Goal: Task Accomplishment & Management: Use online tool/utility

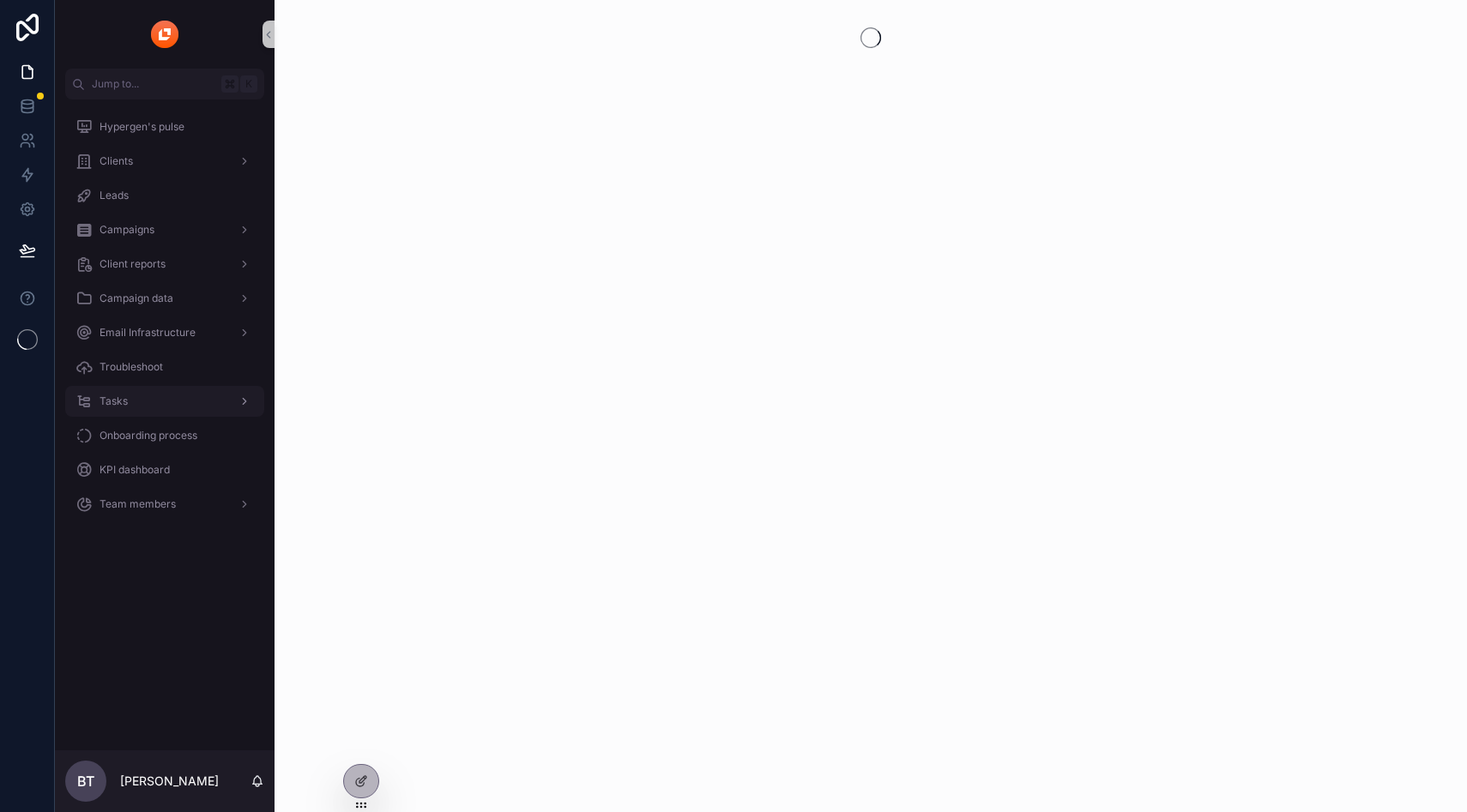
click at [120, 400] on span "Tasks" at bounding box center [113, 402] width 28 height 14
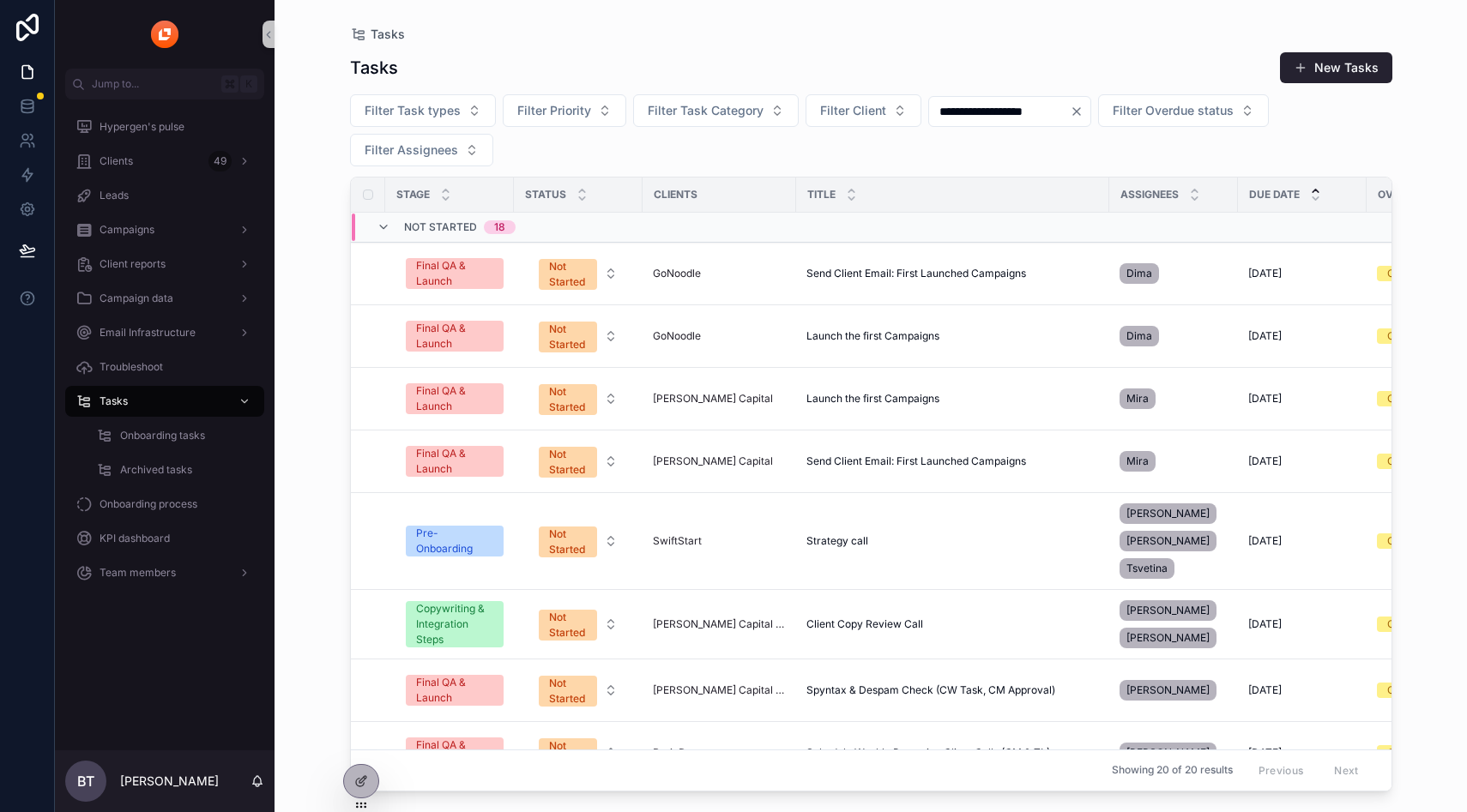
click at [1081, 110] on icon "Clear" at bounding box center [1077, 111] width 7 height 7
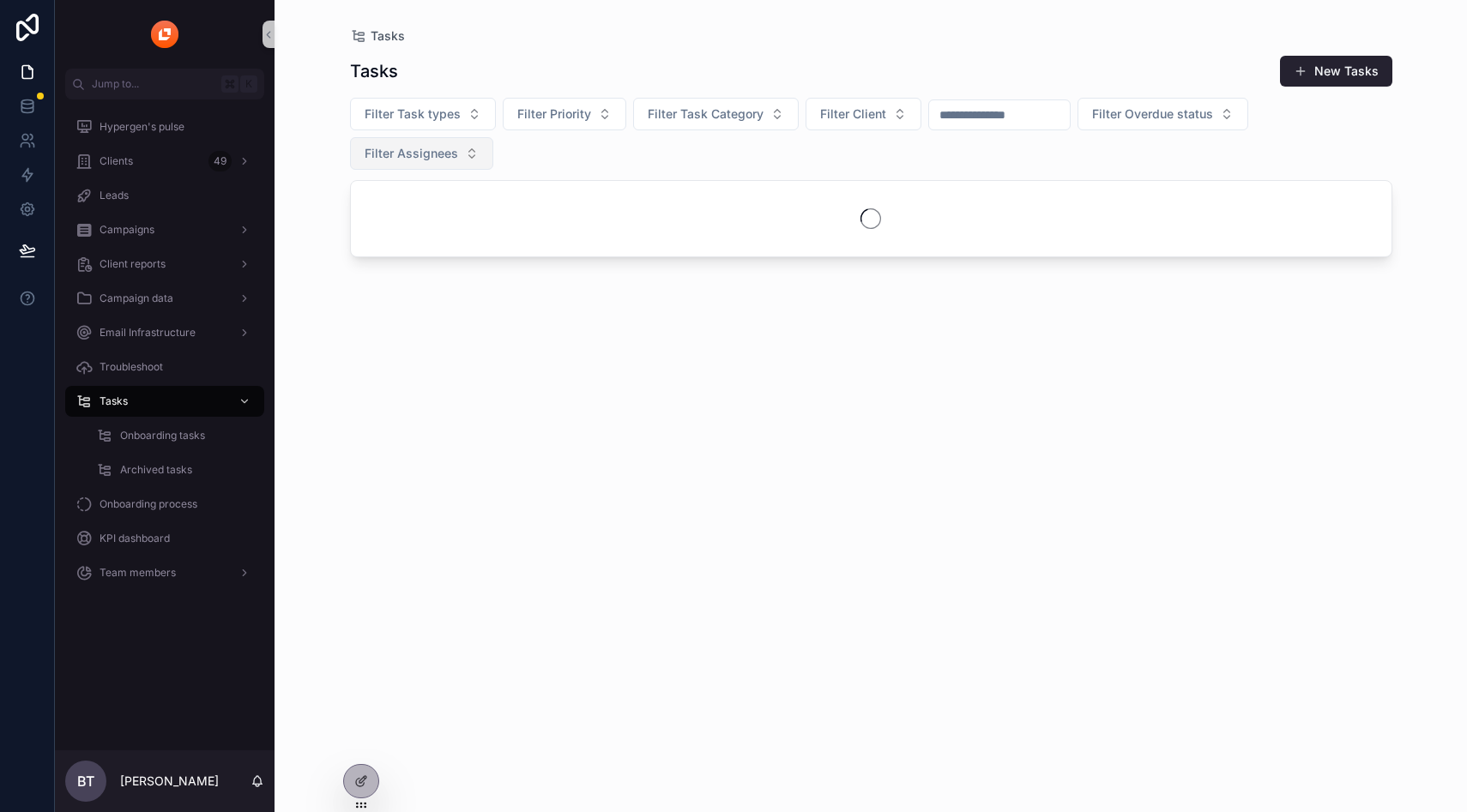
click at [424, 148] on span "Filter Assignees" at bounding box center [411, 154] width 94 height 17
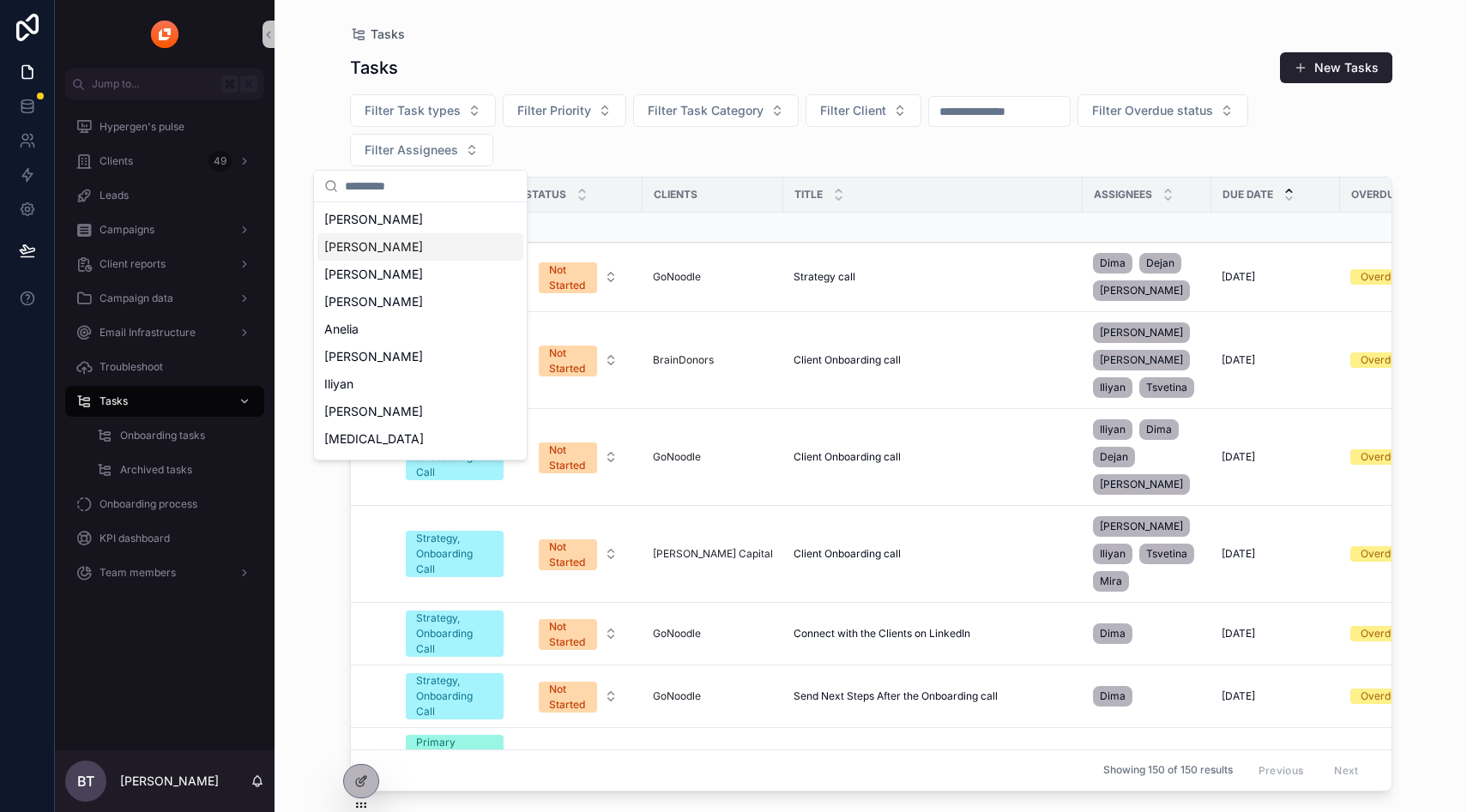
click at [863, 168] on div "Tasks New Tasks Filter Task types Filter Priority Filter Task Category Filter C…" at bounding box center [872, 416] width 1043 height 750
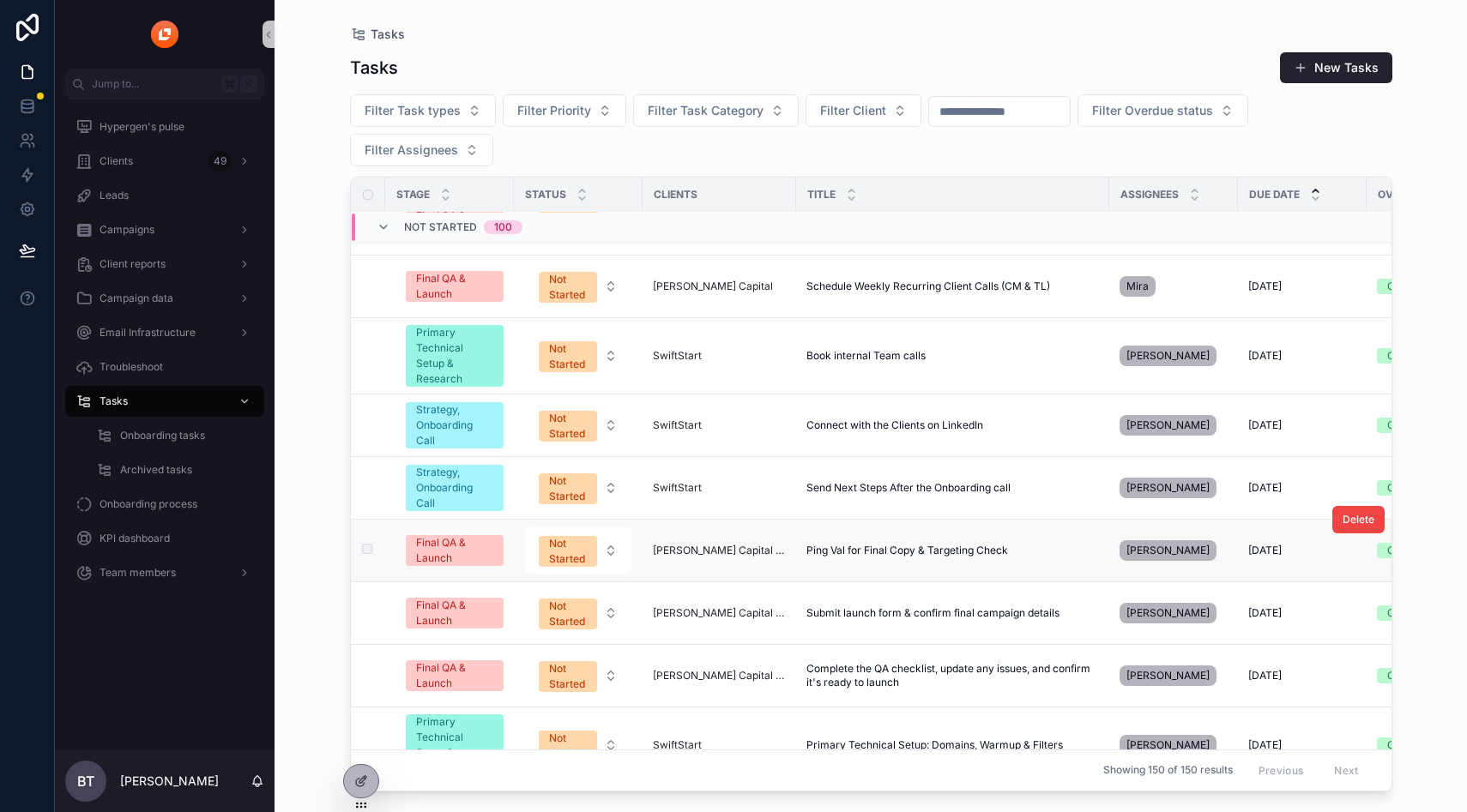
scroll to position [4923, 0]
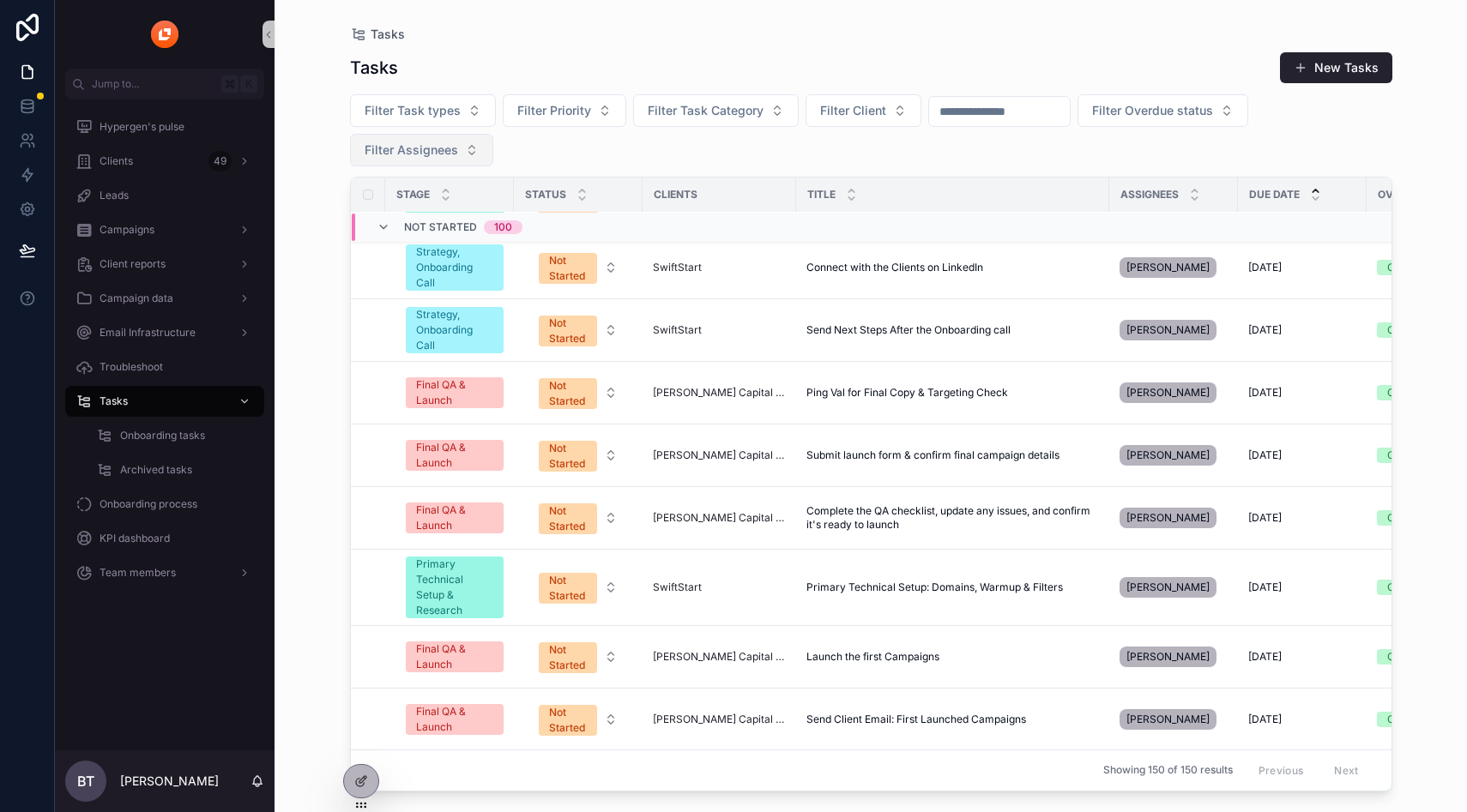
click at [424, 158] on button "Filter Assignees" at bounding box center [422, 151] width 143 height 33
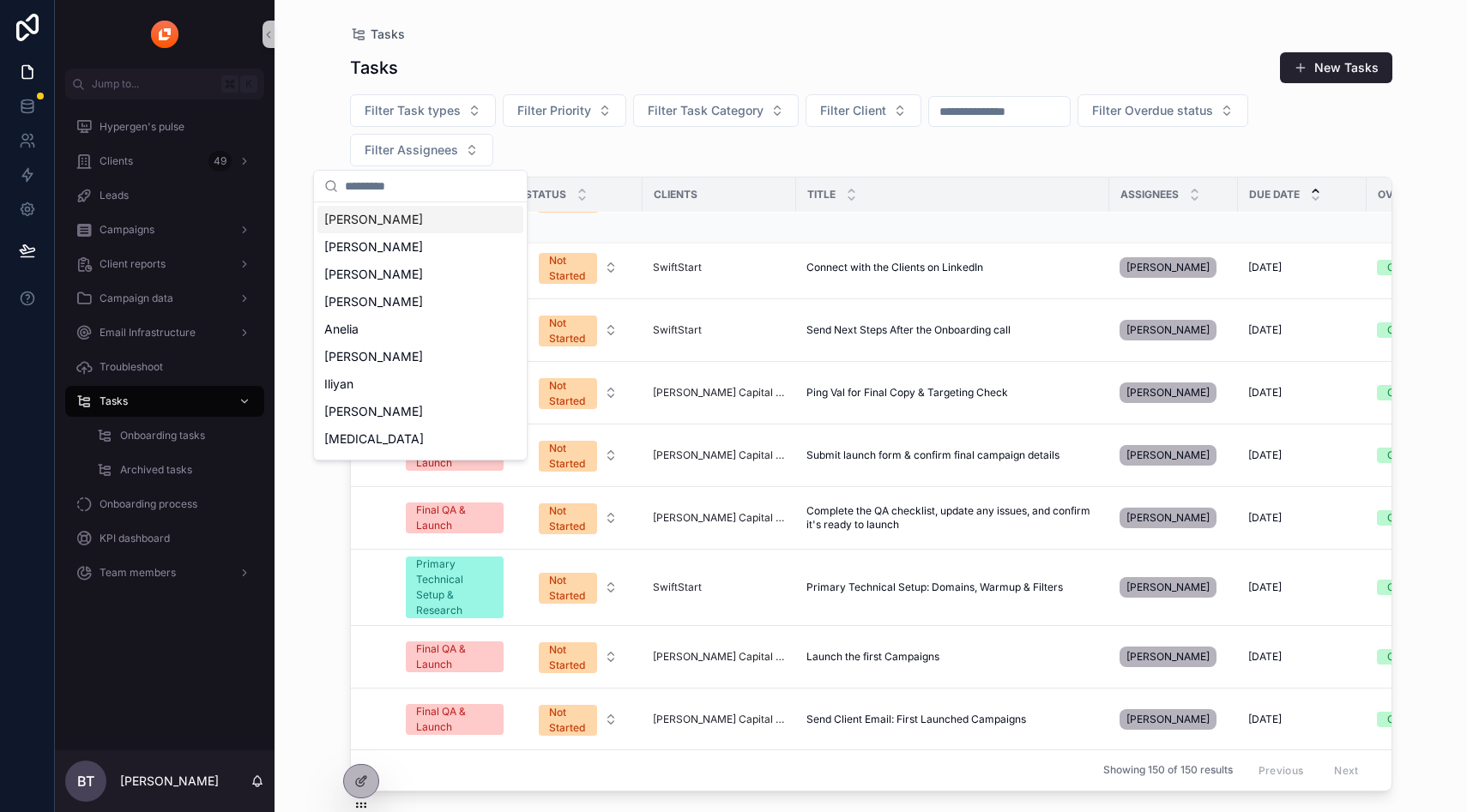
click at [384, 189] on input "text" at bounding box center [431, 186] width 172 height 31
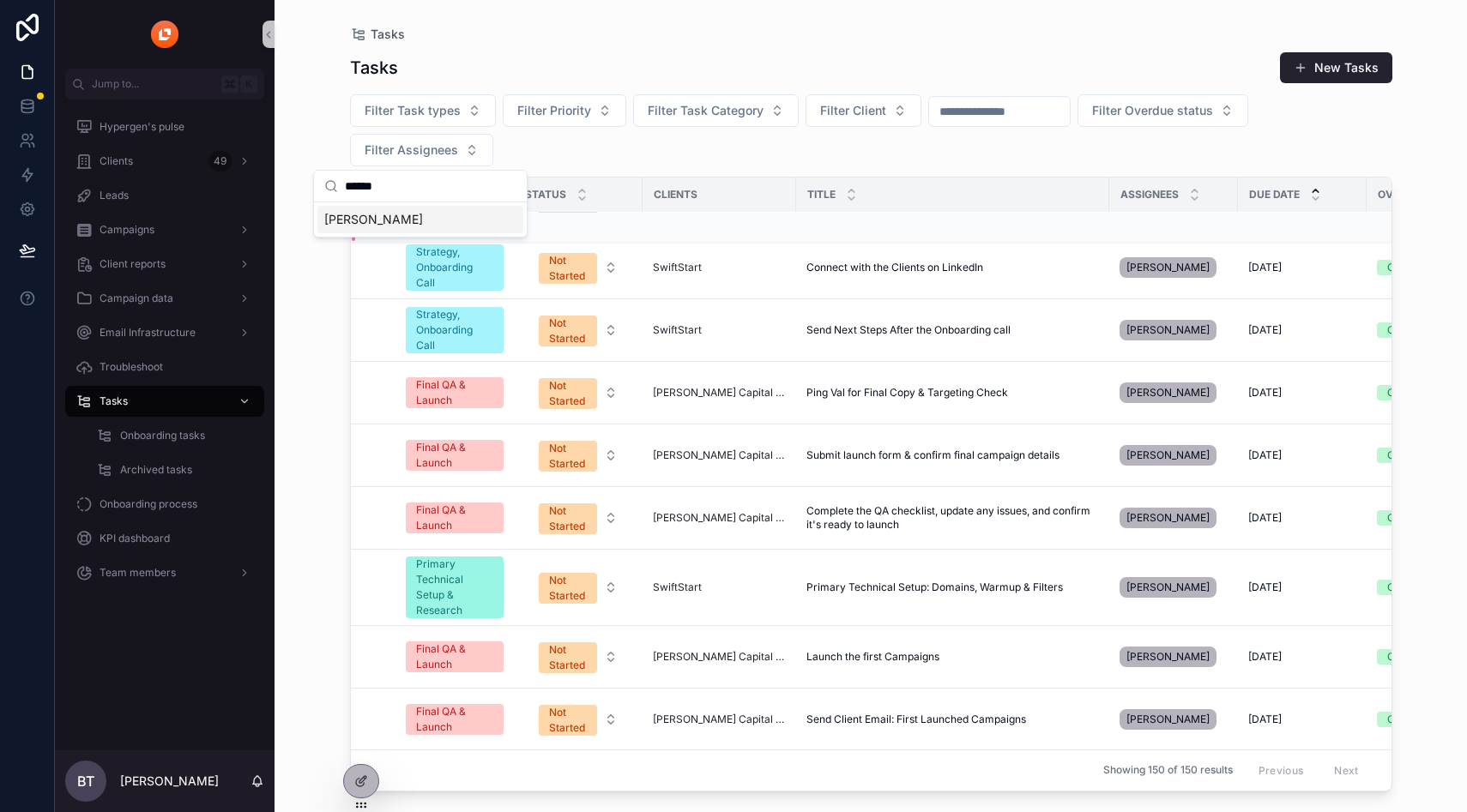
type input "******"
click at [388, 212] on div "[PERSON_NAME]" at bounding box center [420, 219] width 206 height 27
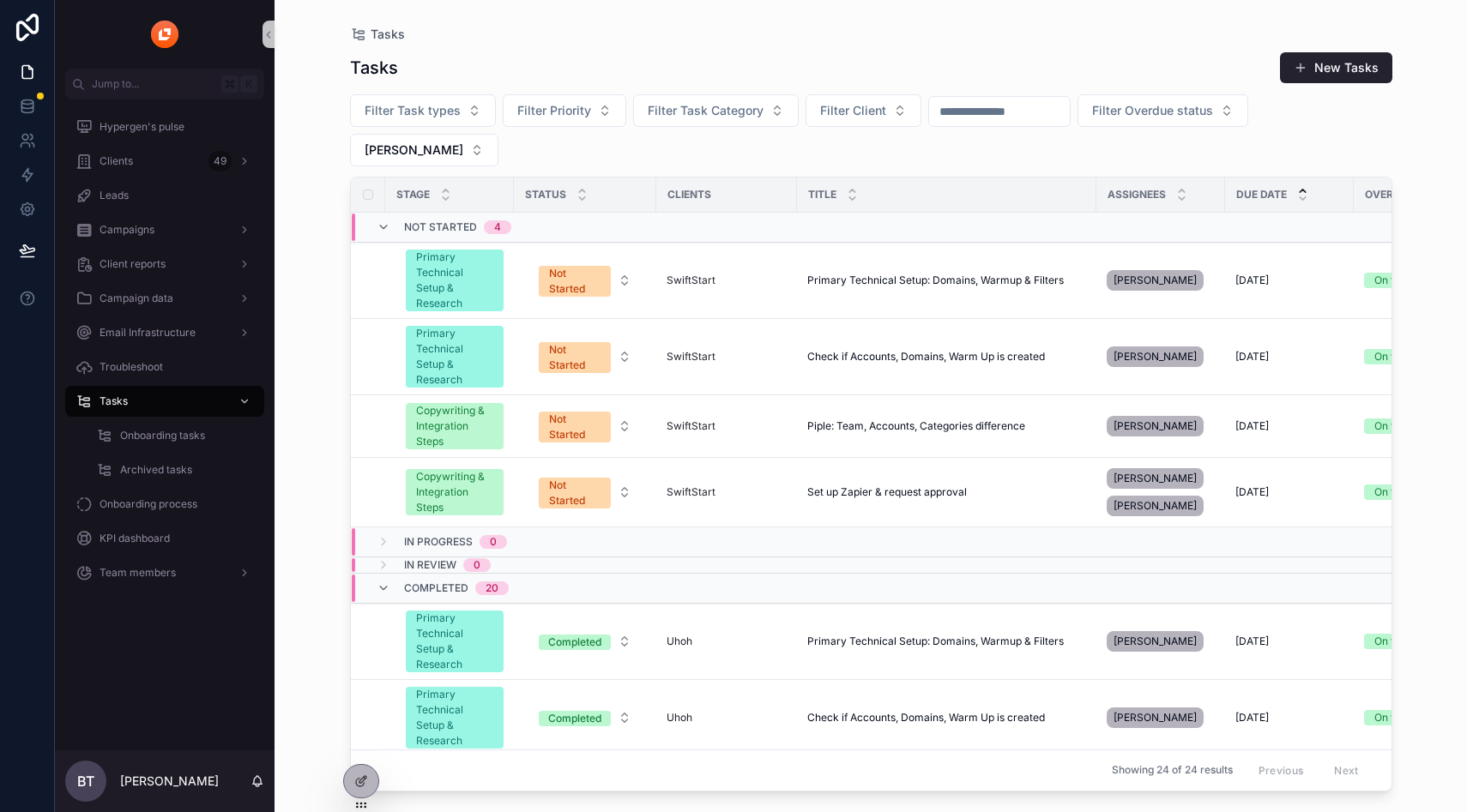
click at [877, 39] on div "Tasks" at bounding box center [872, 34] width 1043 height 14
